Goal: Transaction & Acquisition: Purchase product/service

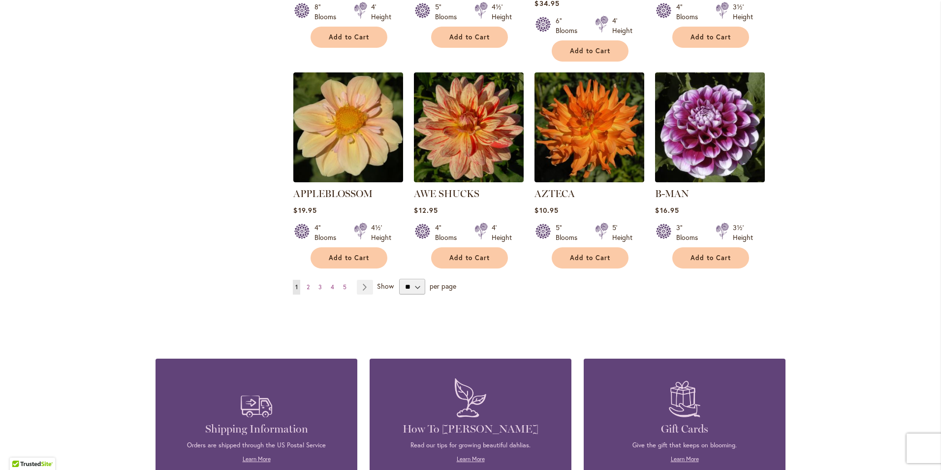
scroll to position [788, 0]
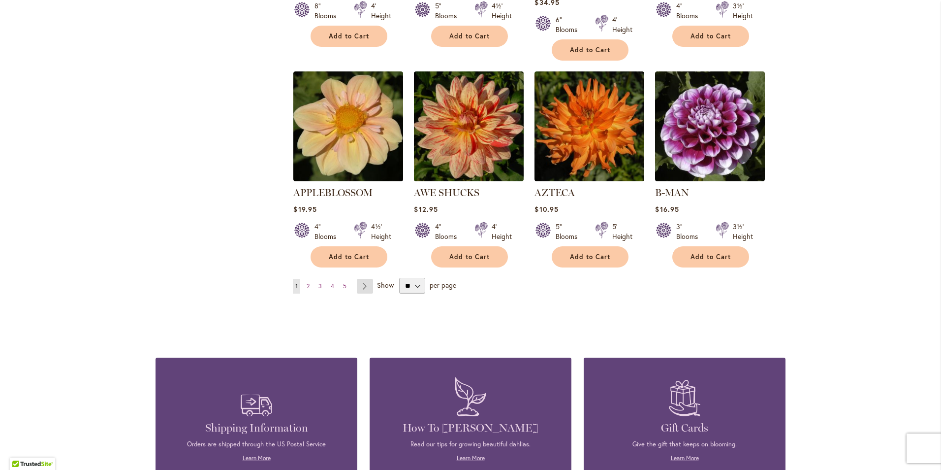
click at [364, 279] on link "Page Next" at bounding box center [365, 286] width 16 height 15
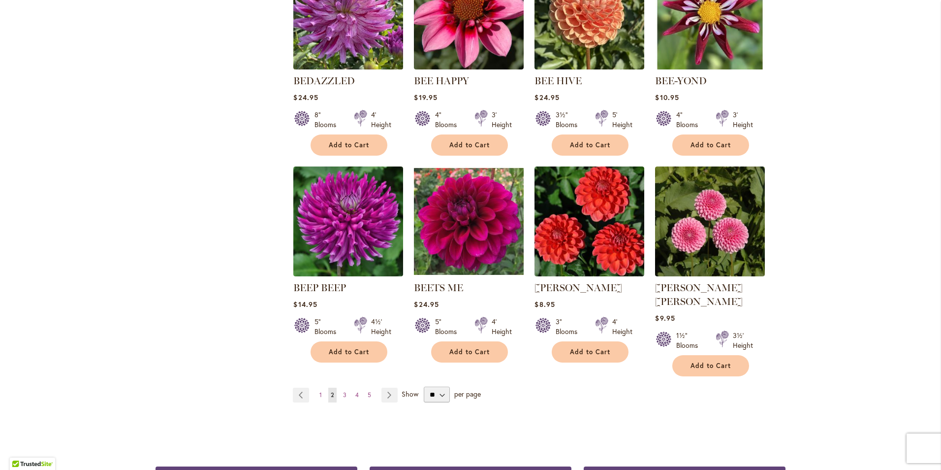
scroll to position [689, 0]
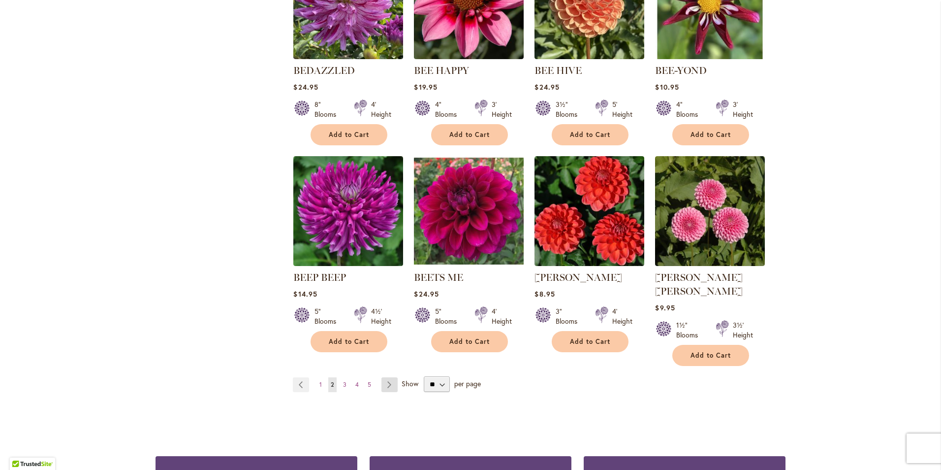
click at [388, 377] on link "Page Next" at bounding box center [390, 384] width 16 height 15
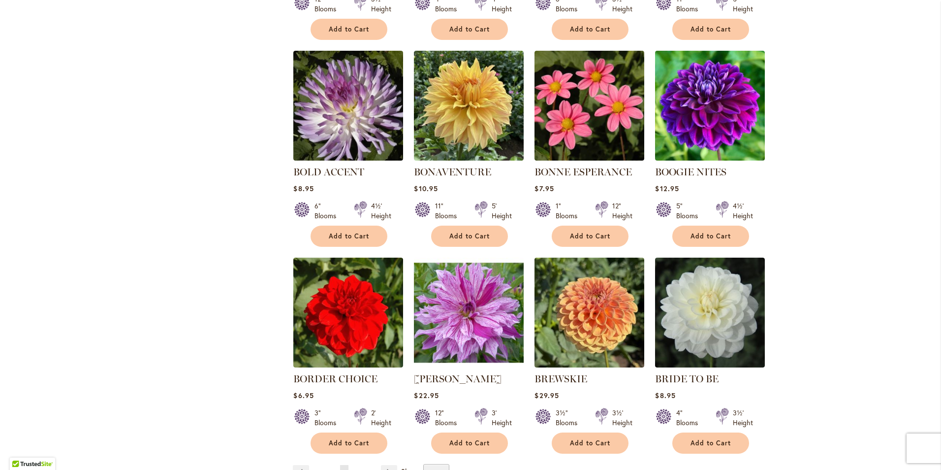
scroll to position [738, 0]
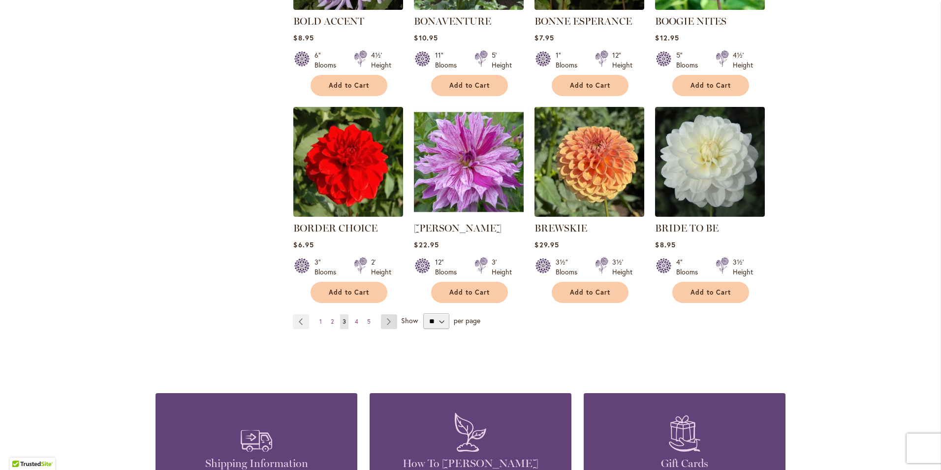
click at [387, 323] on link "Page Next" at bounding box center [389, 321] width 16 height 15
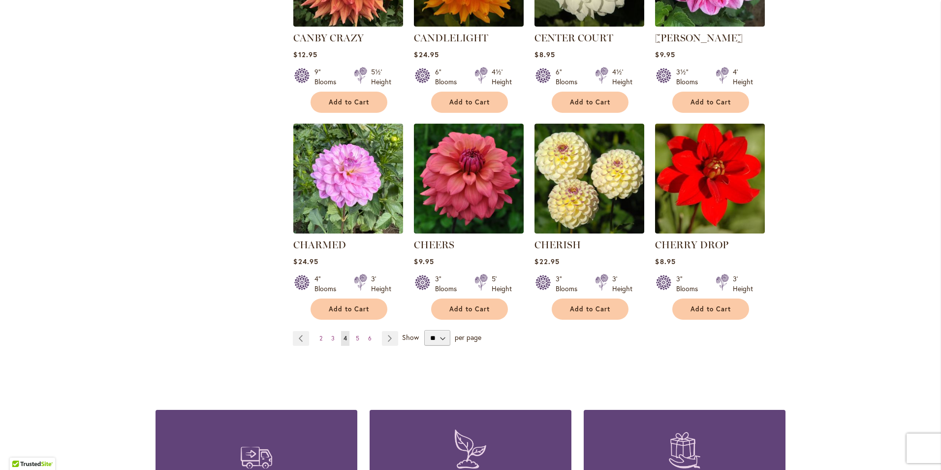
scroll to position [738, 0]
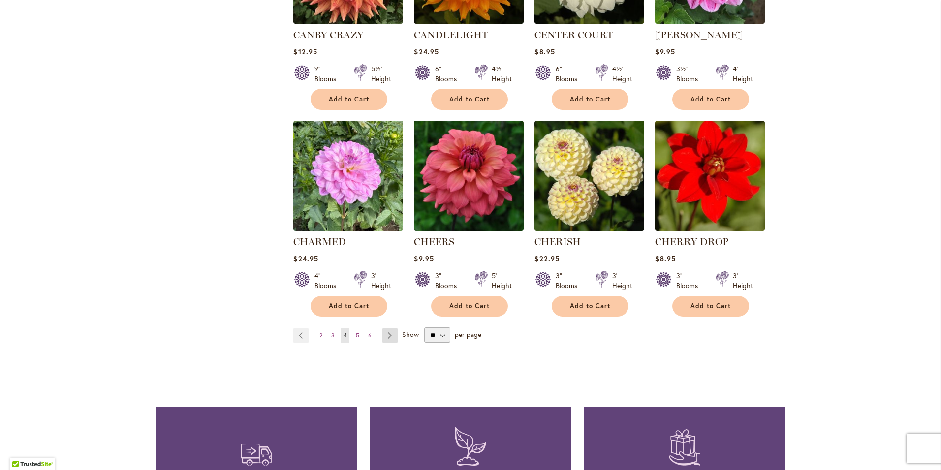
click at [389, 335] on link "Page Next" at bounding box center [390, 335] width 16 height 15
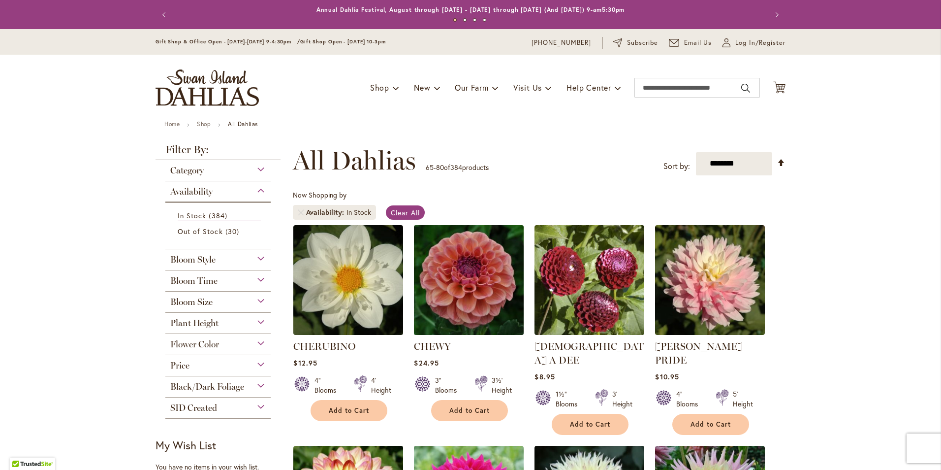
click at [460, 283] on img at bounding box center [469, 279] width 115 height 115
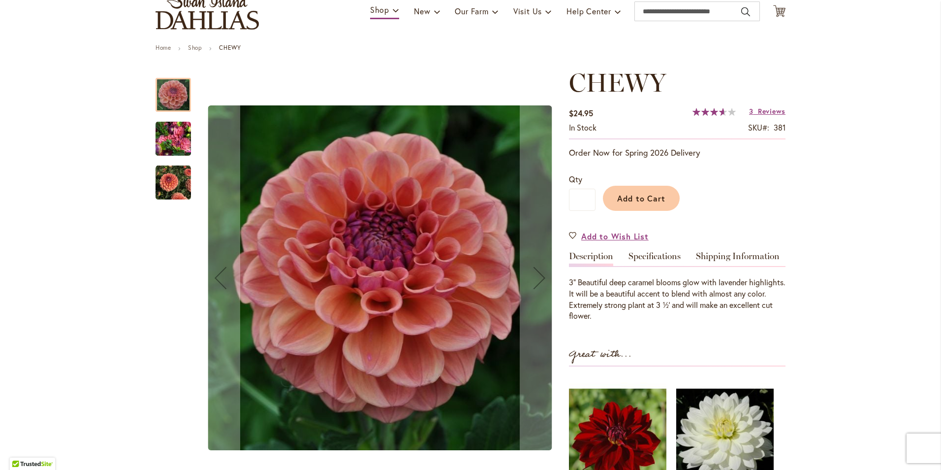
scroll to position [98, 0]
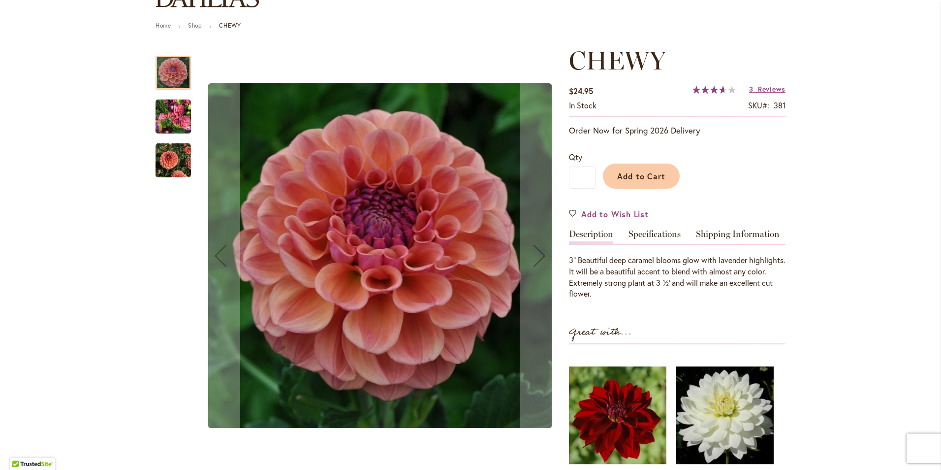
click at [169, 120] on img "CHEWY" at bounding box center [173, 116] width 35 height 47
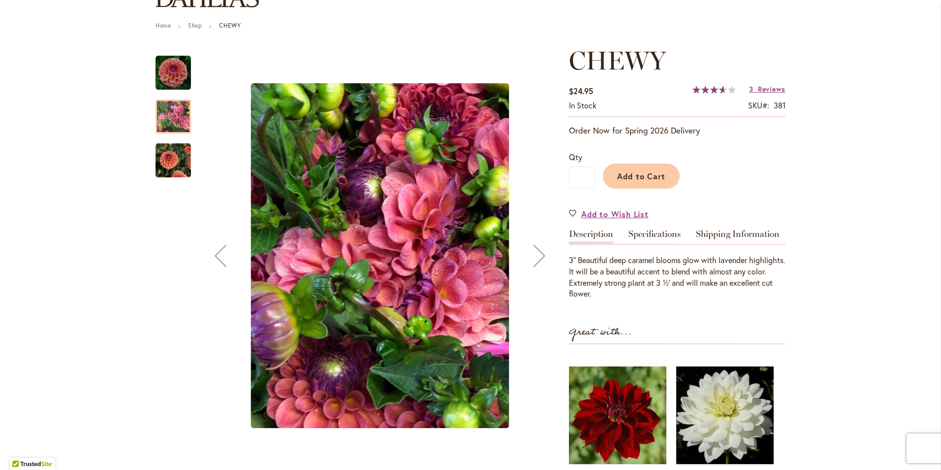
click at [171, 159] on img "CHEWY" at bounding box center [173, 160] width 35 height 35
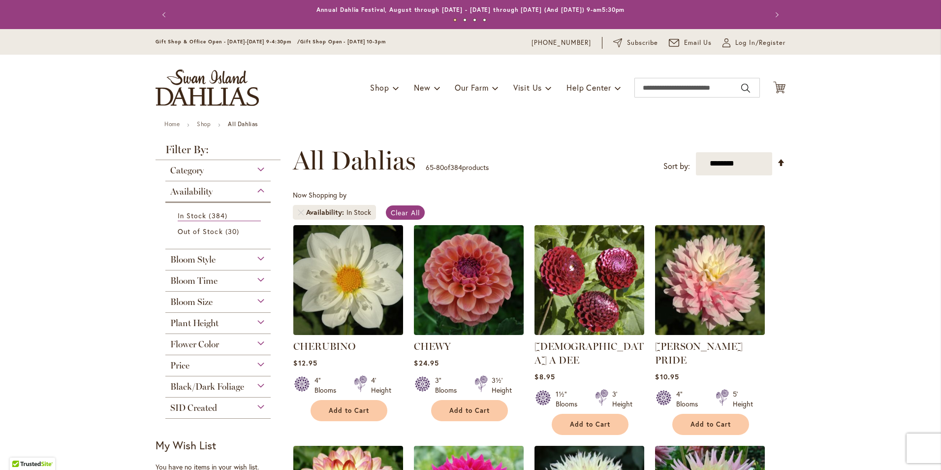
click at [204, 262] on span "Bloom Style" at bounding box center [192, 259] width 45 height 11
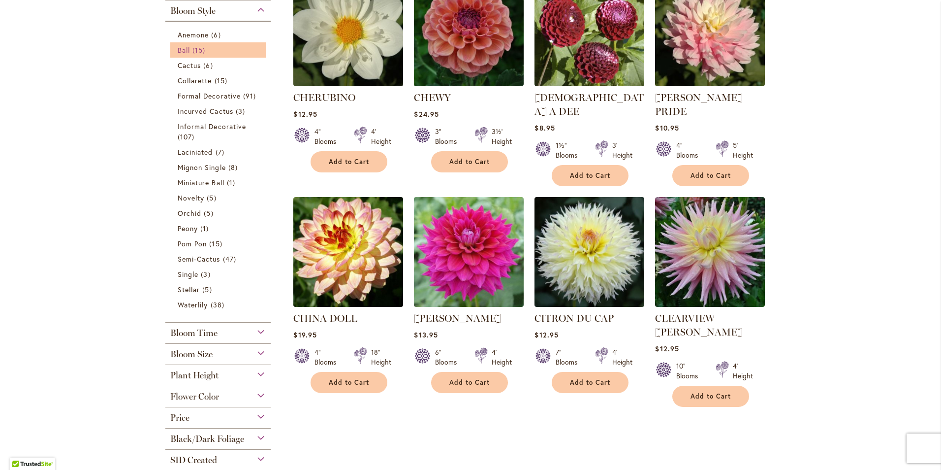
click at [203, 49] on span "15 items" at bounding box center [199, 50] width 15 height 10
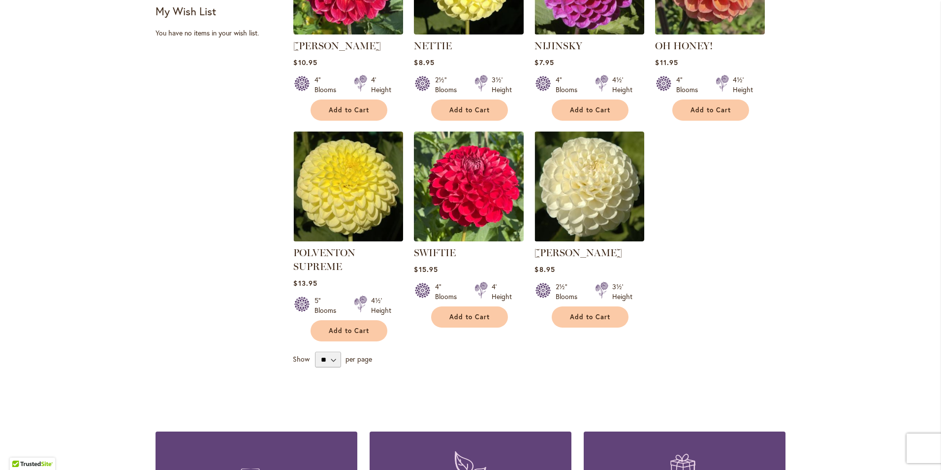
scroll to position [738, 0]
